Goal: Task Accomplishment & Management: Manage account settings

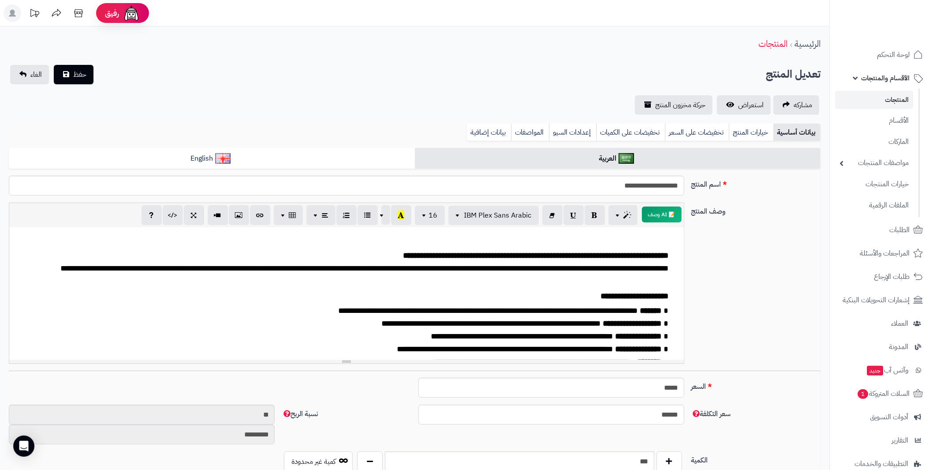
scroll to position [17, 0]
click at [899, 96] on link "المنتجات" at bounding box center [874, 100] width 78 height 18
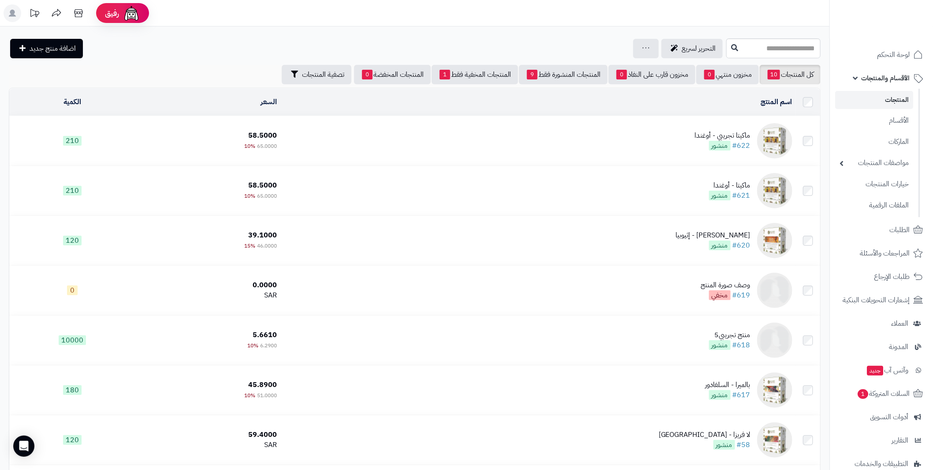
click at [738, 136] on div "ماكيتا تجريبي - أوغندا" at bounding box center [723, 136] width 56 height 10
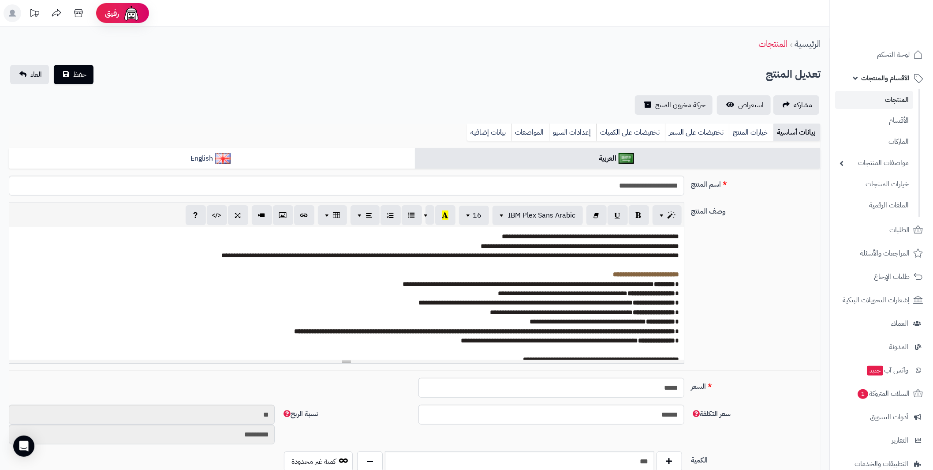
scroll to position [6, 0]
click at [623, 130] on link "تخفيضات على الكميات" at bounding box center [630, 132] width 69 height 18
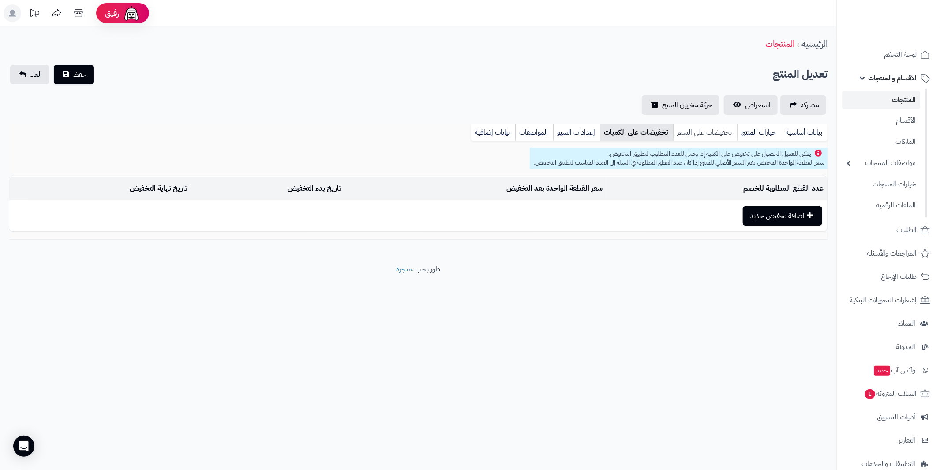
click at [685, 127] on link "تخفيضات على السعر" at bounding box center [705, 132] width 64 height 18
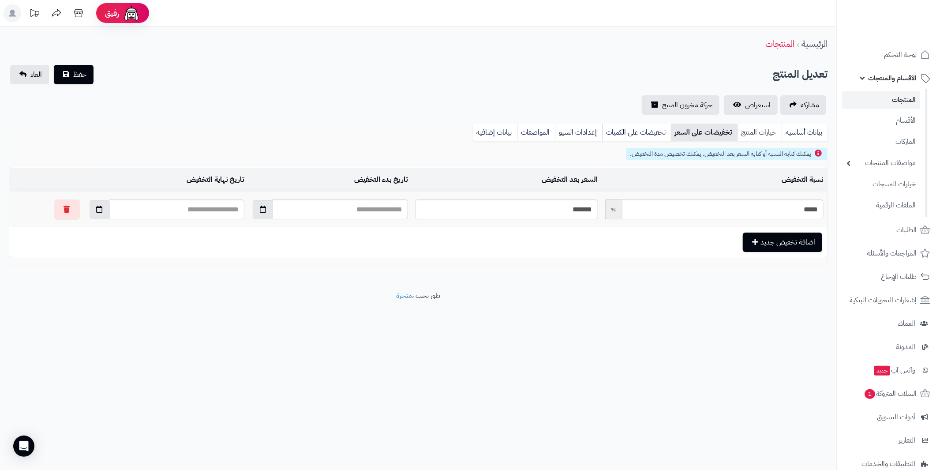
click at [744, 132] on link "خيارات المنتج" at bounding box center [759, 132] width 45 height 18
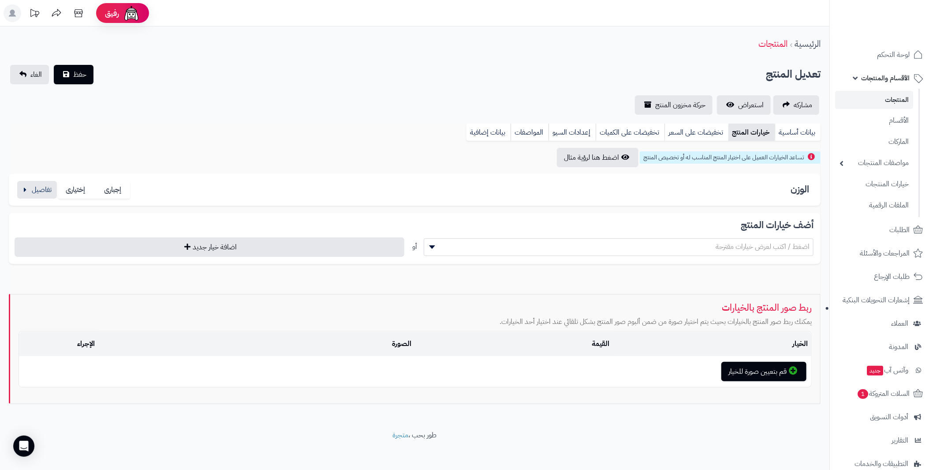
click at [15, 194] on div "الوزن إجبارى إختيارى قيمة الخيارات ******** ******** ******** ********* 250 جرا…" at bounding box center [415, 190] width 812 height 32
click at [24, 187] on button "button" at bounding box center [37, 189] width 40 height 18
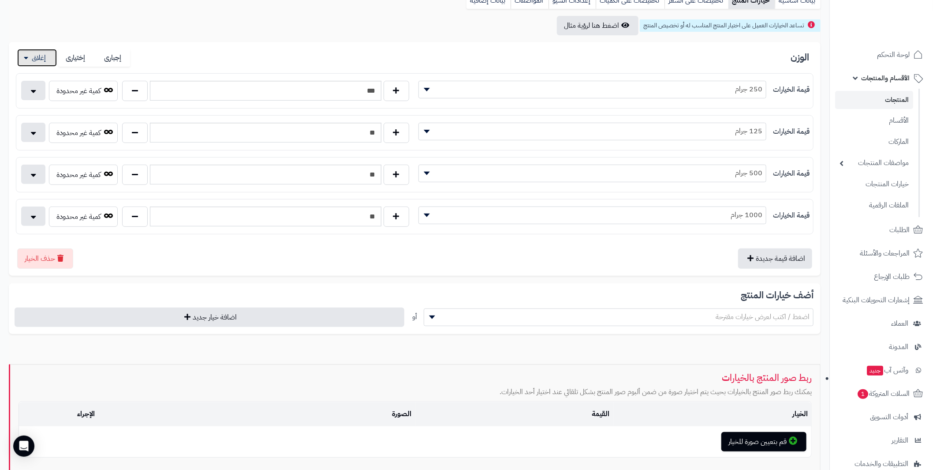
scroll to position [132, 0]
click at [34, 131] on button "button" at bounding box center [33, 131] width 24 height 19
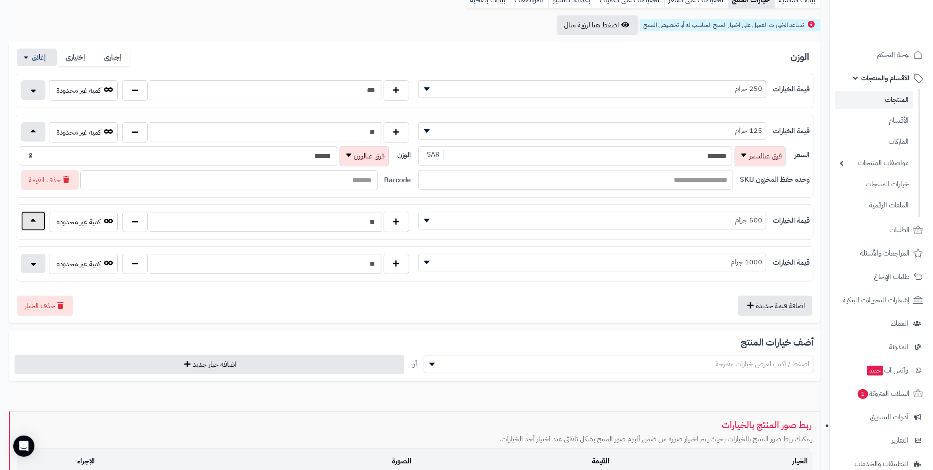
click at [30, 216] on button "button" at bounding box center [33, 220] width 24 height 19
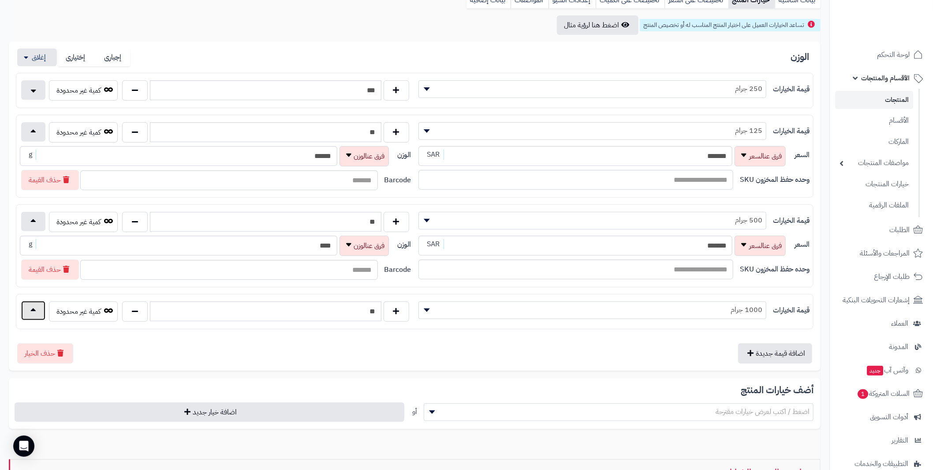
click at [34, 308] on button "button" at bounding box center [33, 310] width 24 height 19
